Goal: Obtain resource: Download file/media

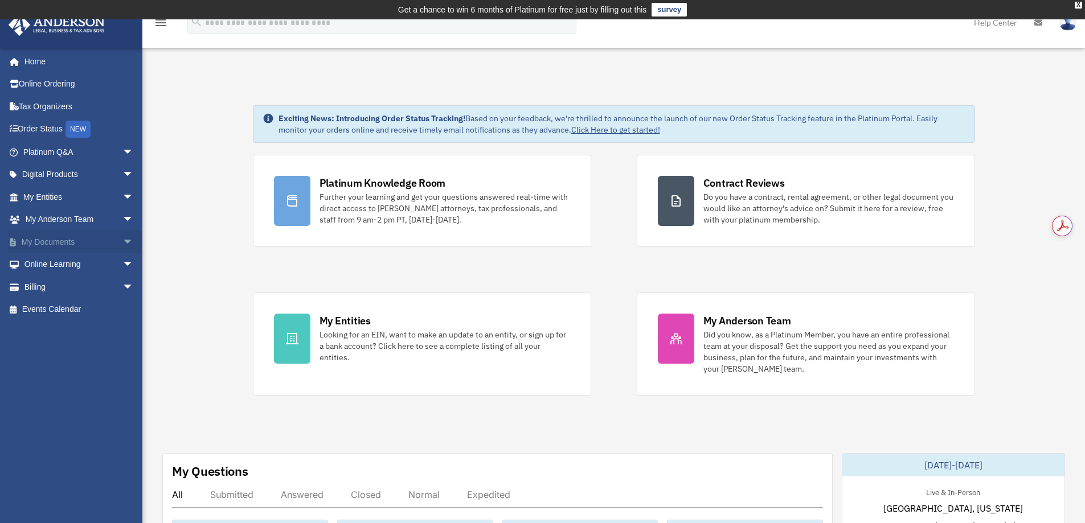
click at [122, 240] on span "arrow_drop_down" at bounding box center [133, 242] width 23 height 23
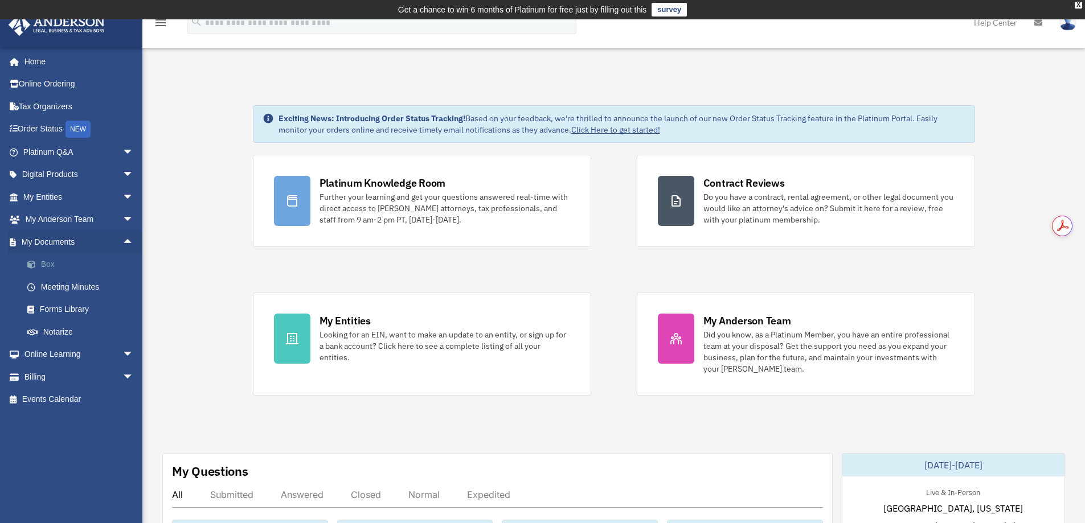
click at [48, 266] on link "Box" at bounding box center [83, 264] width 135 height 23
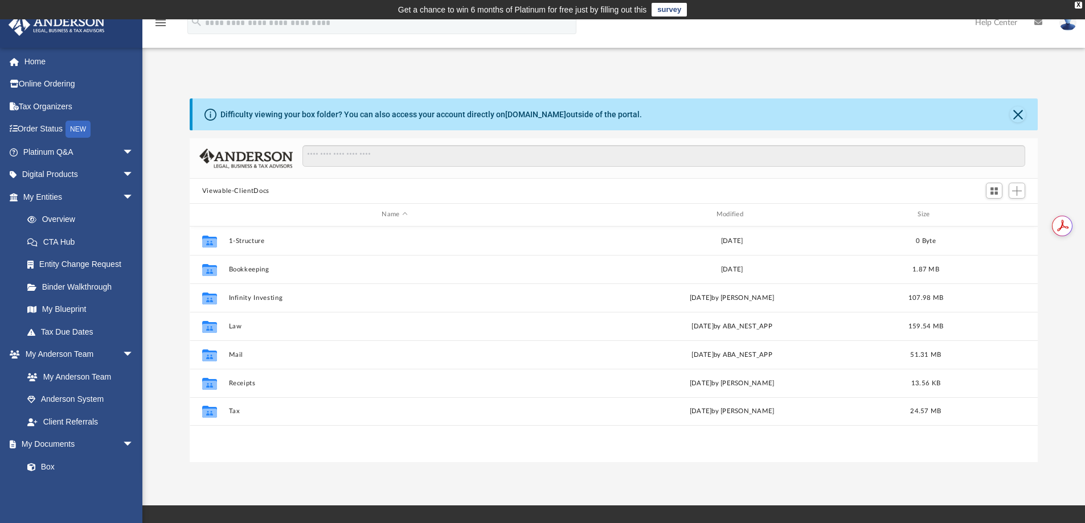
scroll to position [251, 840]
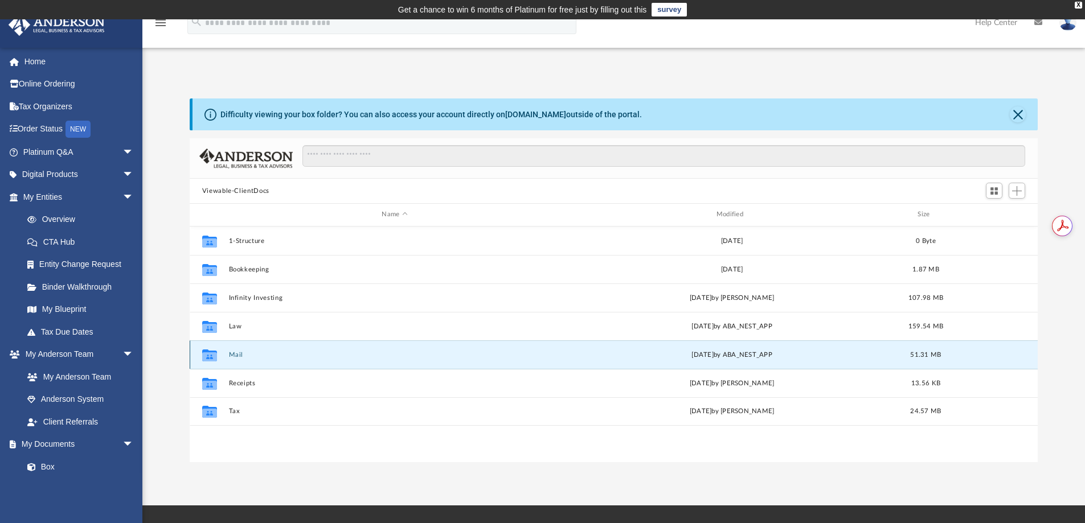
click at [238, 352] on button "Mail" at bounding box center [394, 354] width 332 height 7
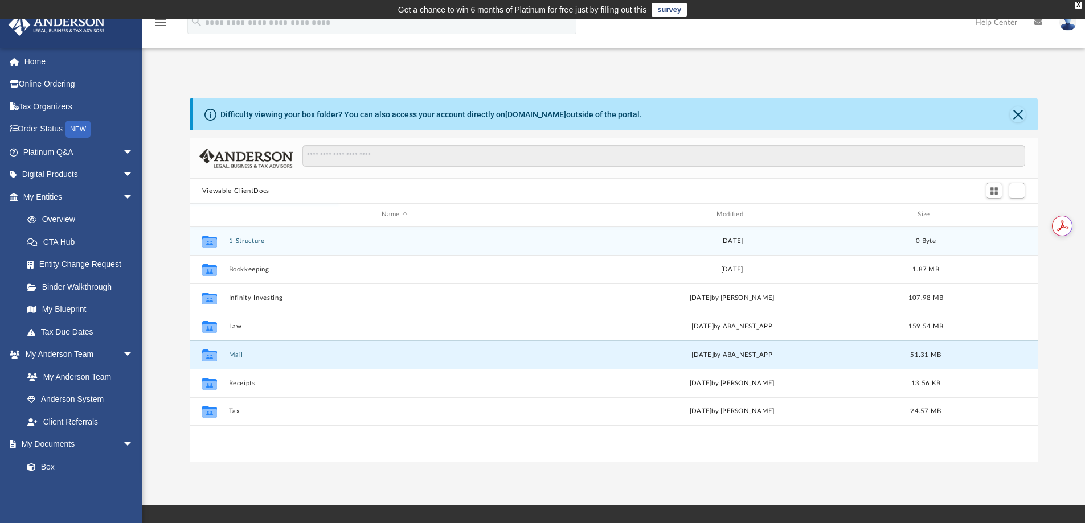
scroll to position [215, 840]
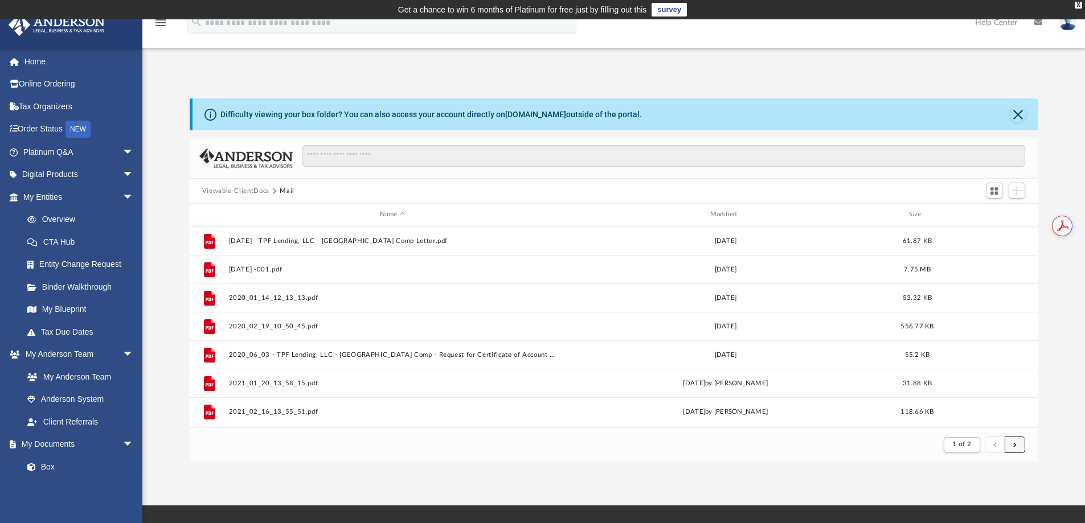
click at [1014, 443] on span "submit" at bounding box center [1014, 445] width 3 height 6
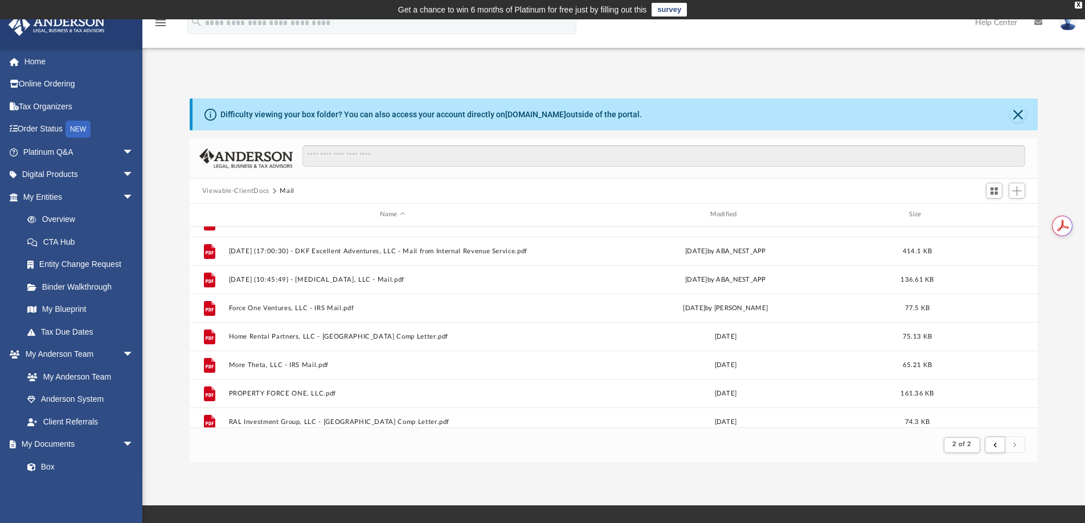
scroll to position [340, 0]
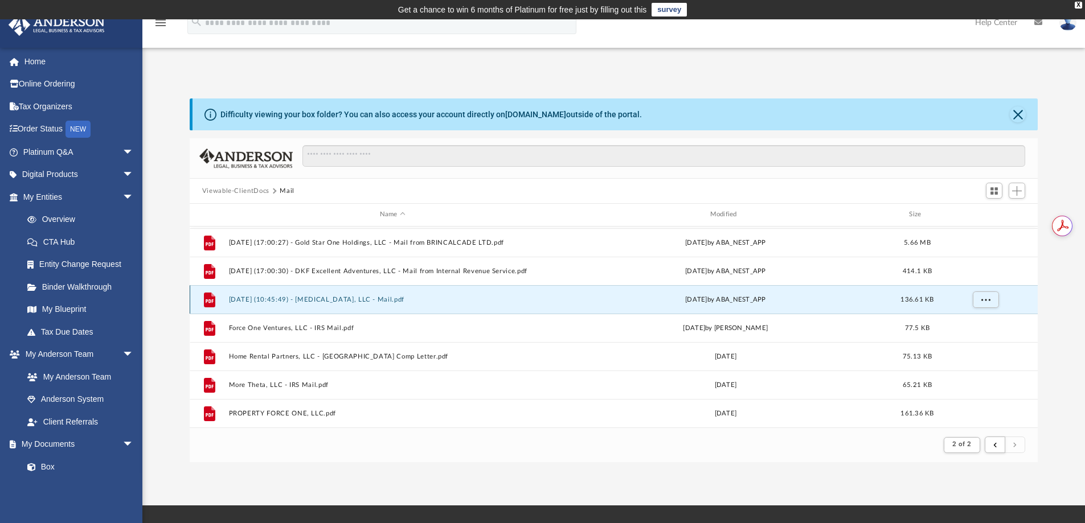
click at [268, 297] on button "[DATE] (10:45:49) - [MEDICAL_DATA], LLC - Mail.pdf" at bounding box center [392, 299] width 328 height 7
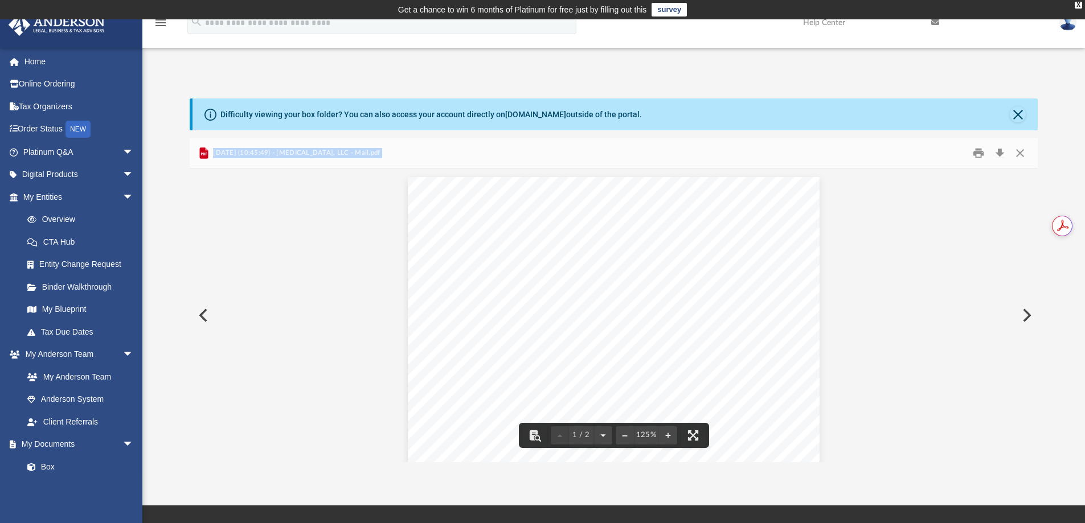
drag, startPoint x: 1033, startPoint y: 203, endPoint x: 1034, endPoint y: 237, distance: 33.6
click at [1034, 237] on div "Viewable-ClientDocs Mail Name Modified Size File 2024_03_26_09_57_56.pdf [DATE]…" at bounding box center [614, 300] width 849 height 324
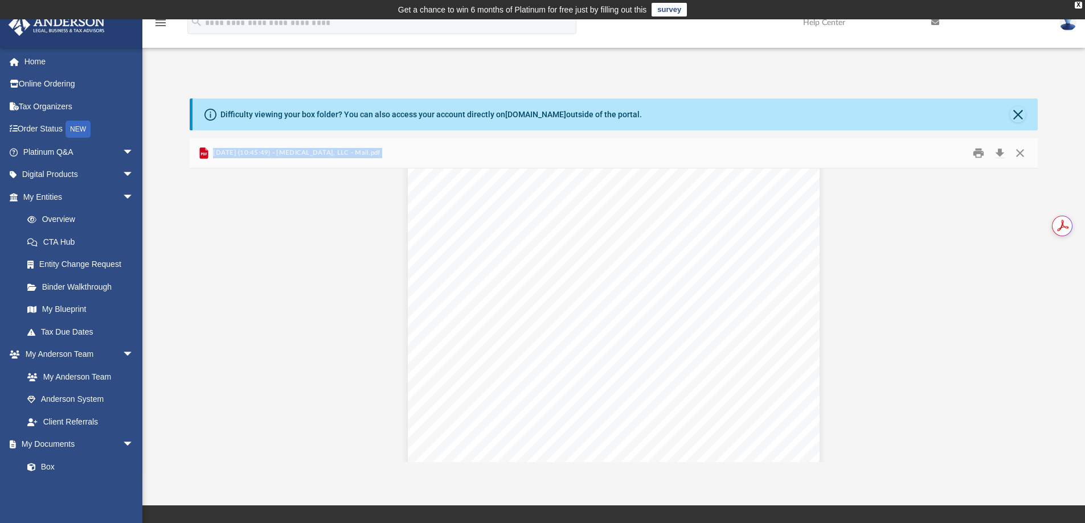
scroll to position [0, 0]
